Goal: Transaction & Acquisition: Download file/media

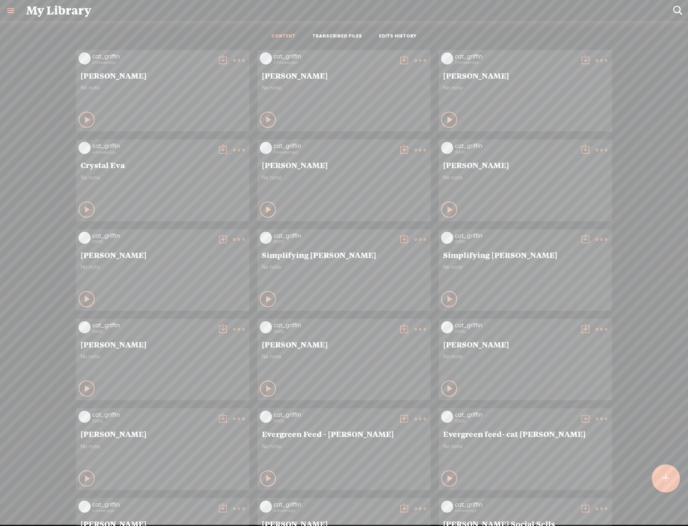
click at [240, 55] on div "cat_griffin 2 minutes ago [PERSON_NAME] No note Play Content" at bounding box center [162, 90] width 173 height 81
click at [235, 62] on t at bounding box center [238, 60] width 11 height 11
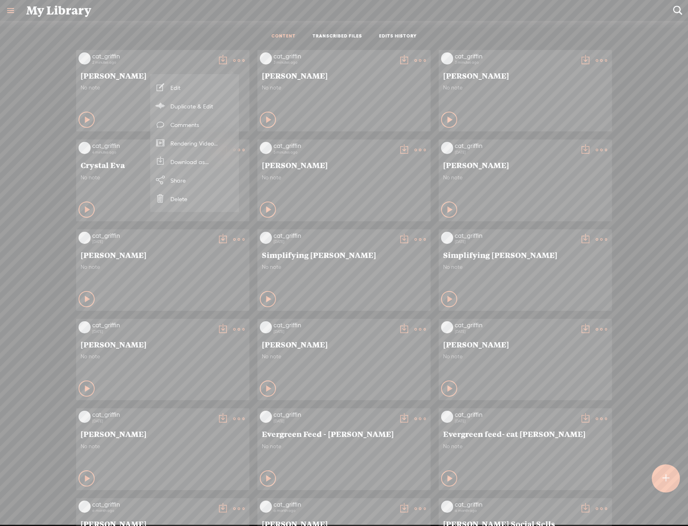
click at [218, 142] on link "Rendering Video..." at bounding box center [194, 143] width 81 height 19
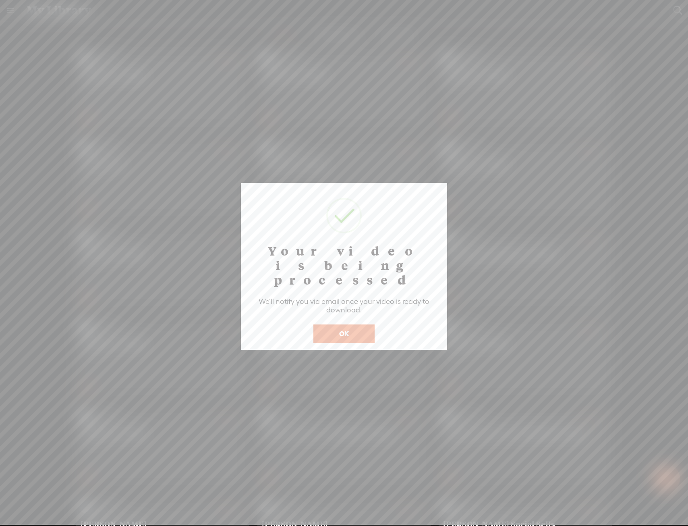
click at [349, 324] on button "OK" at bounding box center [343, 333] width 61 height 19
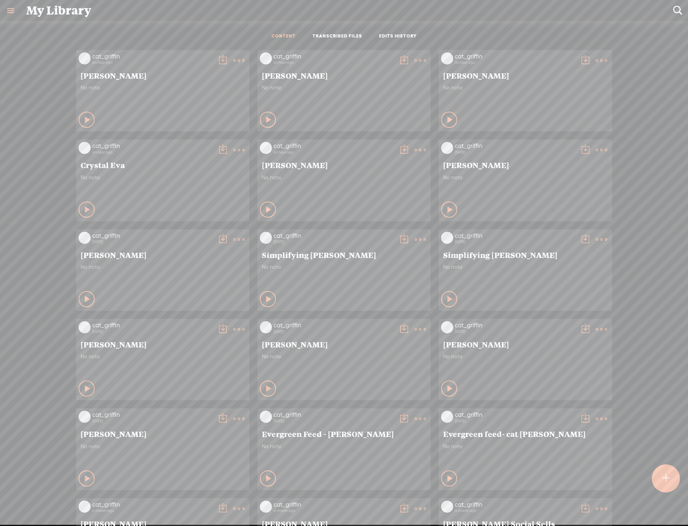
click at [234, 62] on t at bounding box center [238, 60] width 11 height 11
click at [212, 139] on link "Download as..." at bounding box center [194, 143] width 81 height 19
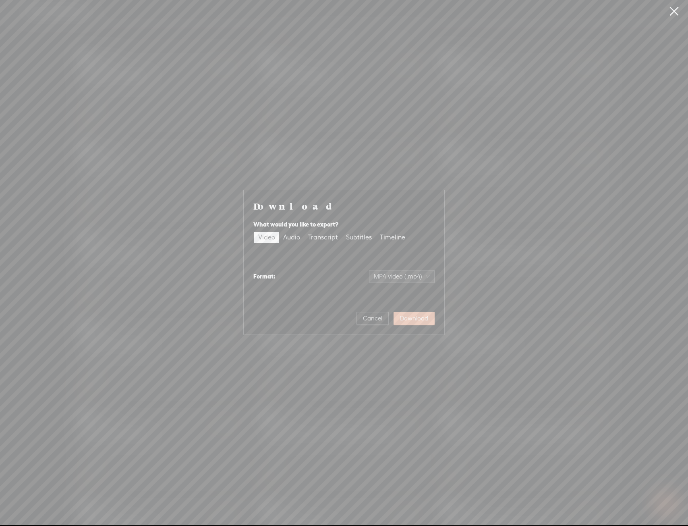
click at [423, 314] on button "Download" at bounding box center [414, 318] width 41 height 13
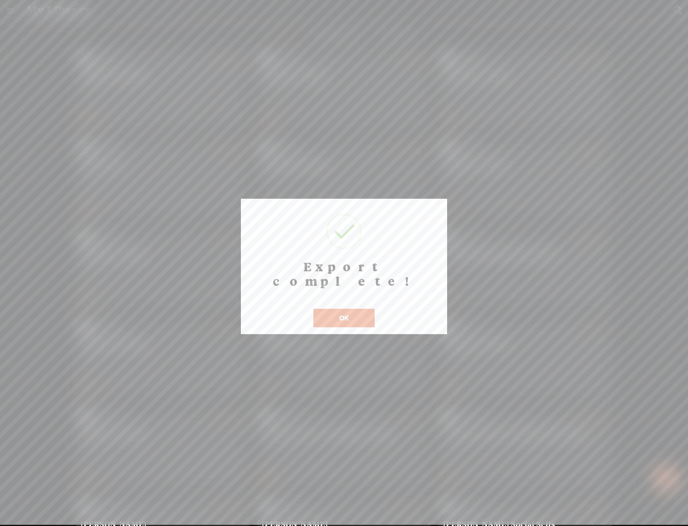
click at [360, 309] on button "OK" at bounding box center [343, 318] width 61 height 19
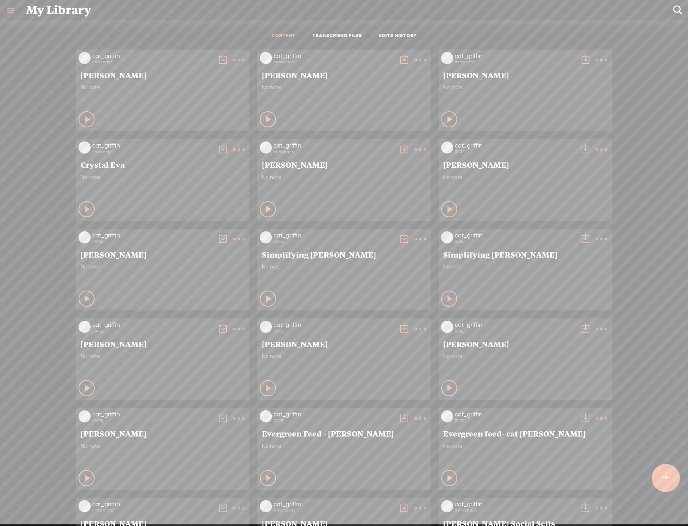
scroll to position [0, 0]
click at [415, 55] on t at bounding box center [420, 59] width 11 height 11
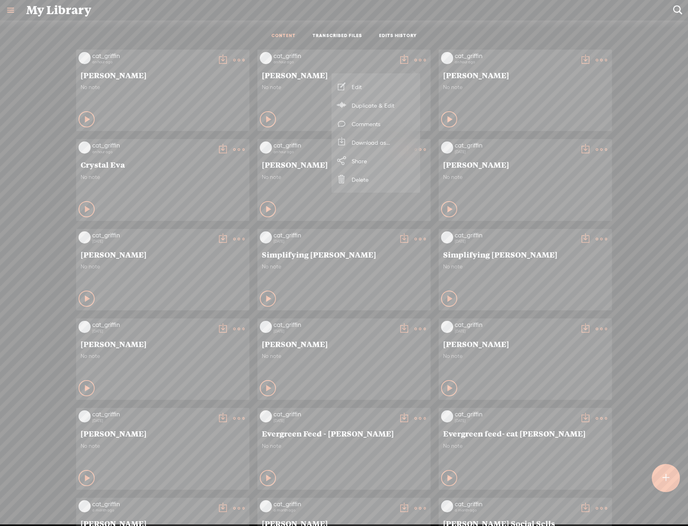
click at [395, 143] on link "Download as..." at bounding box center [376, 142] width 81 height 19
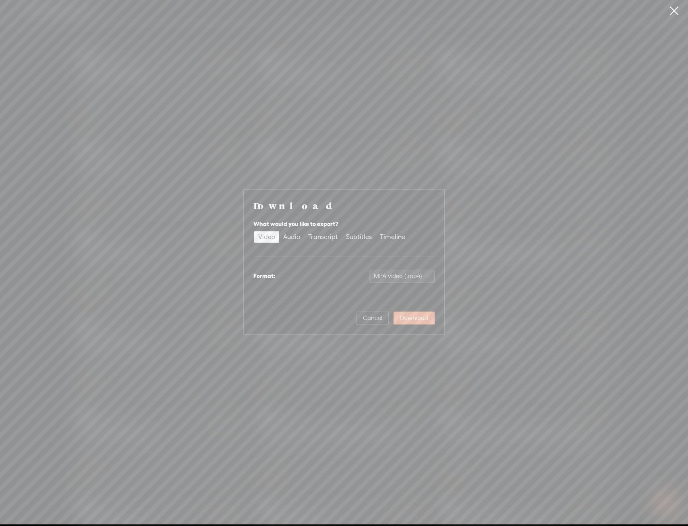
scroll to position [0, 0]
click at [420, 315] on span "Download" at bounding box center [414, 318] width 28 height 8
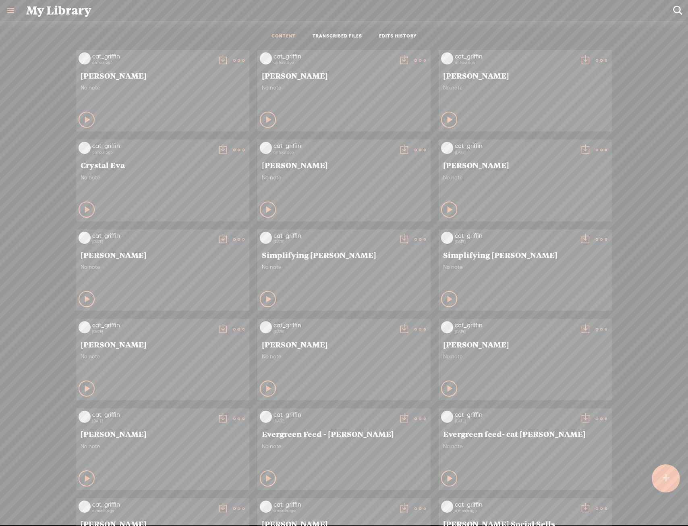
click at [596, 60] on t at bounding box center [601, 60] width 11 height 11
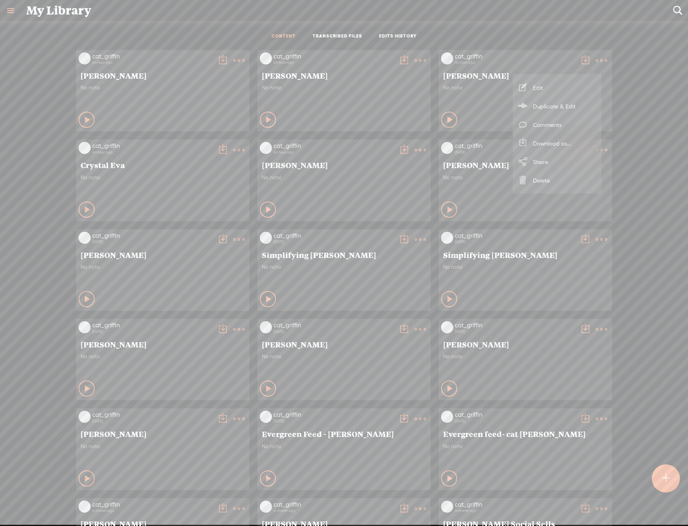
click at [558, 145] on link "Download as..." at bounding box center [557, 143] width 81 height 19
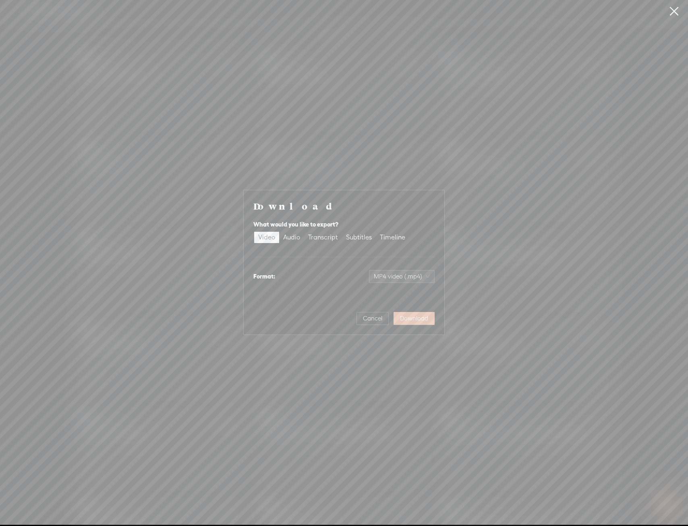
click at [406, 319] on span "Download" at bounding box center [414, 318] width 28 height 8
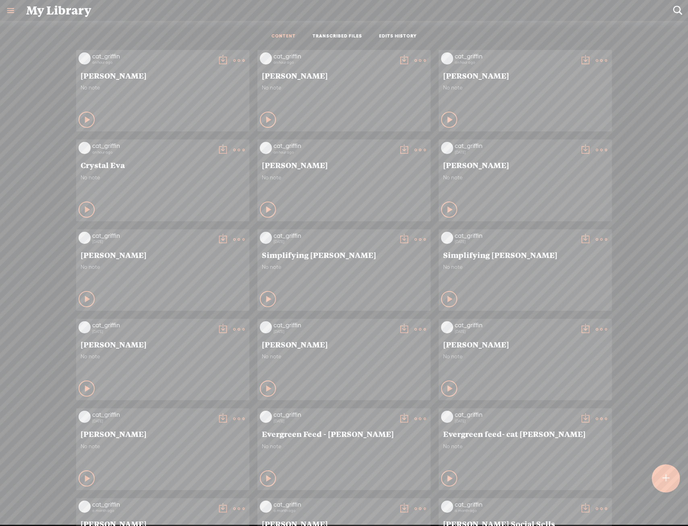
click at [234, 149] on t at bounding box center [238, 149] width 11 height 11
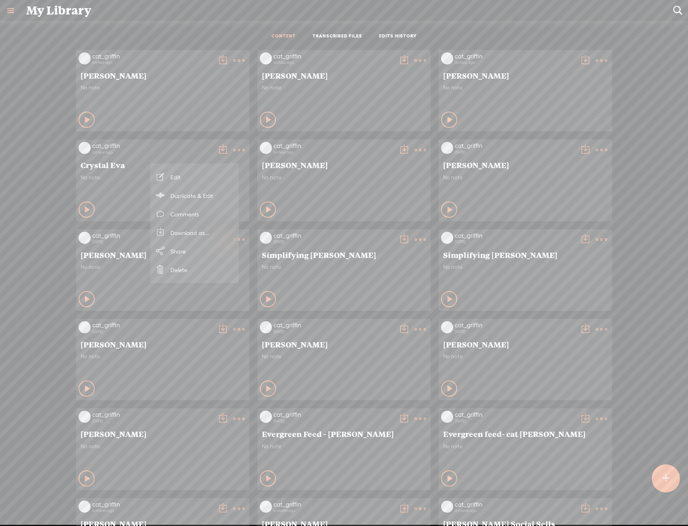
click at [215, 230] on link "Download as..." at bounding box center [194, 232] width 81 height 19
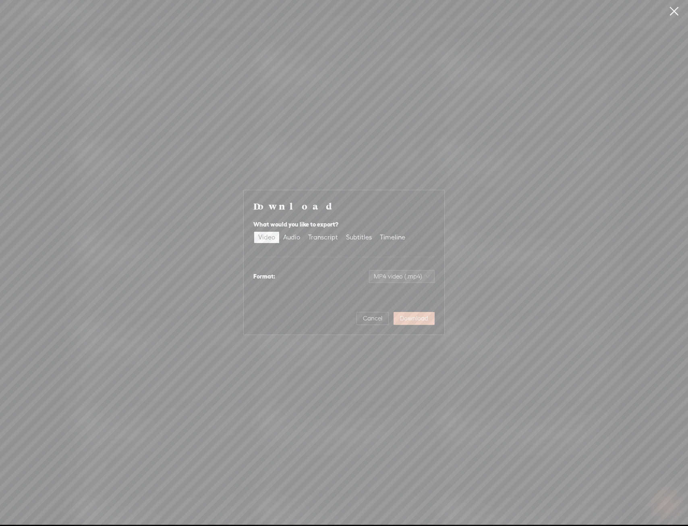
click at [403, 318] on span "Download" at bounding box center [414, 318] width 28 height 8
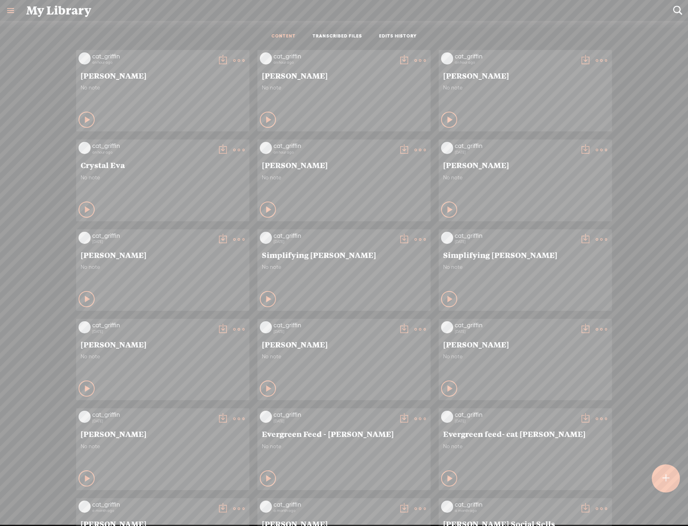
click at [418, 147] on icon at bounding box center [420, 150] width 16 height 16
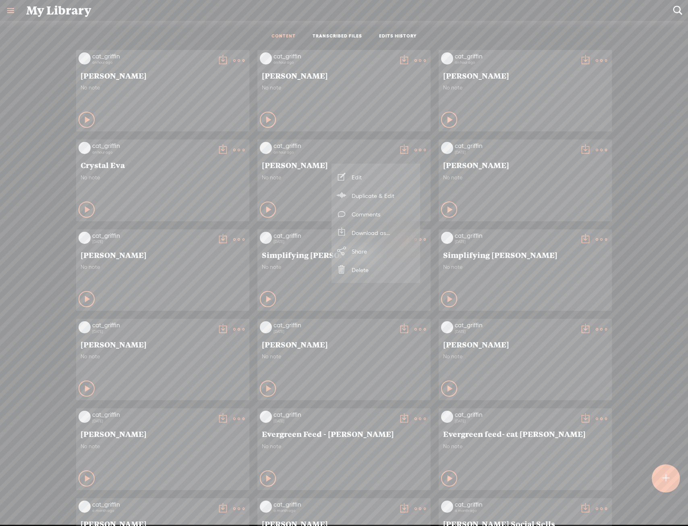
click at [404, 236] on link "Download as..." at bounding box center [376, 232] width 81 height 19
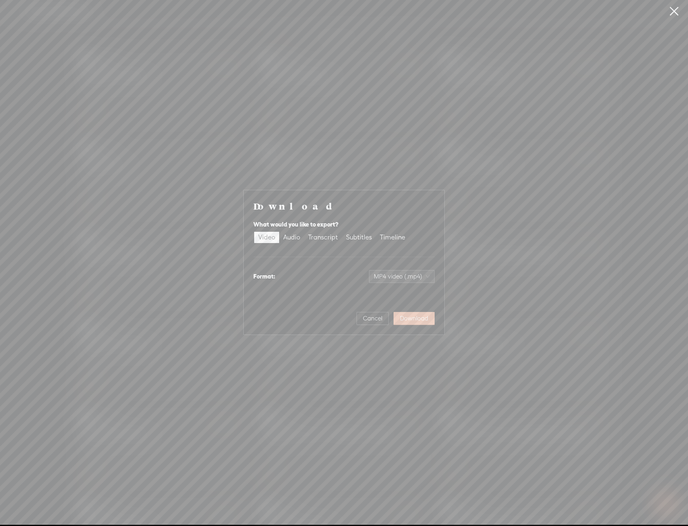
click at [418, 316] on span "Download" at bounding box center [414, 318] width 28 height 8
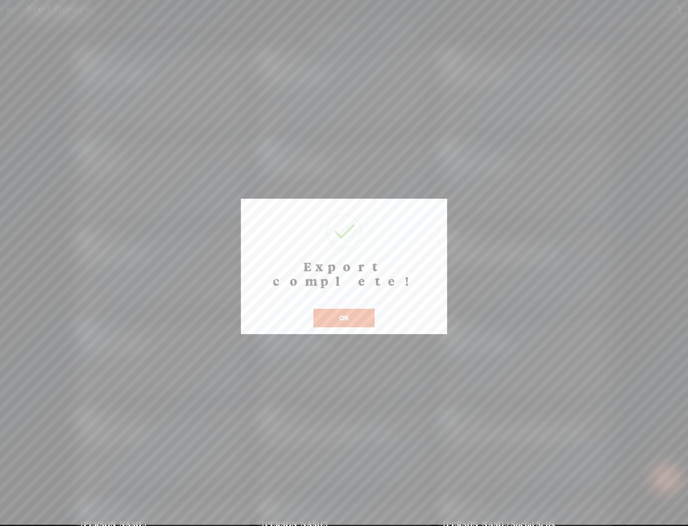
click at [330, 309] on button "OK" at bounding box center [343, 318] width 61 height 19
